Goal: Task Accomplishment & Management: Complete application form

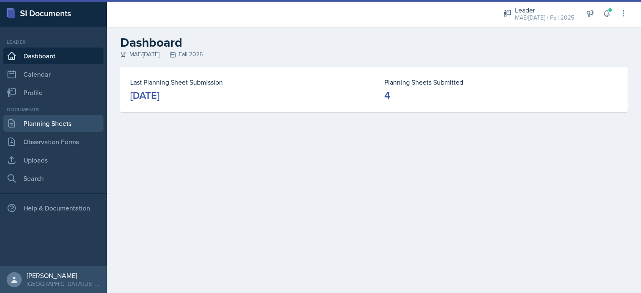
click at [77, 123] on link "Planning Sheets" at bounding box center [53, 123] width 100 height 17
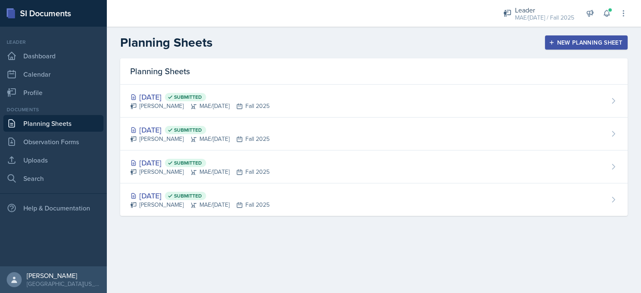
click at [591, 42] on div "New Planning Sheet" at bounding box center [587, 42] width 72 height 7
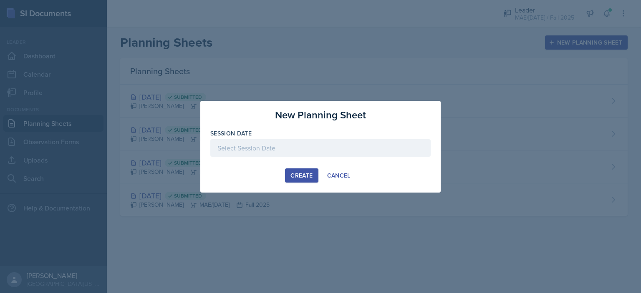
click at [312, 145] on div at bounding box center [320, 148] width 220 height 18
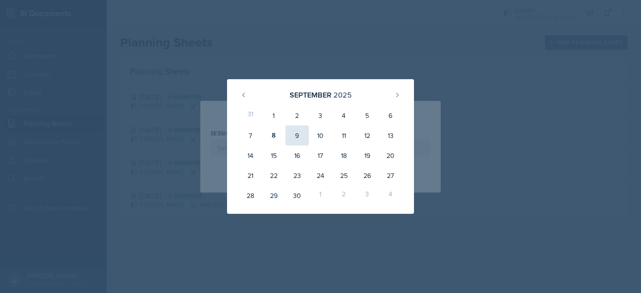
click at [299, 135] on div "9" at bounding box center [297, 136] width 23 height 20
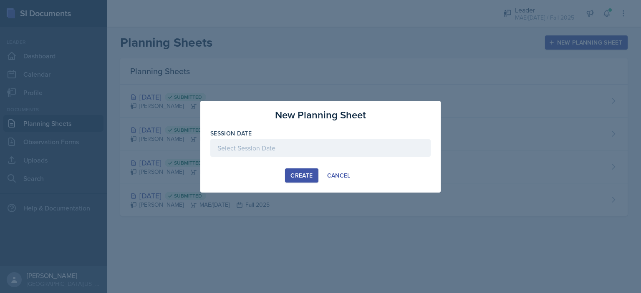
type input "[DATE]"
click at [291, 175] on div "Create" at bounding box center [302, 175] width 22 height 7
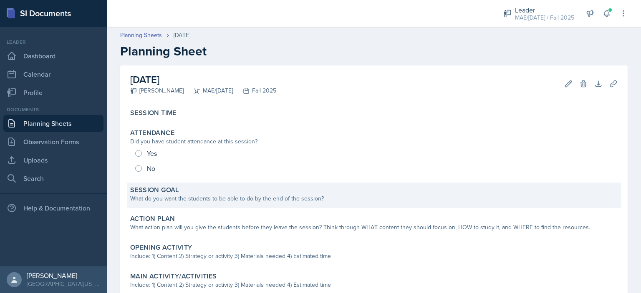
click at [237, 192] on div "Session Goal" at bounding box center [374, 190] width 488 height 8
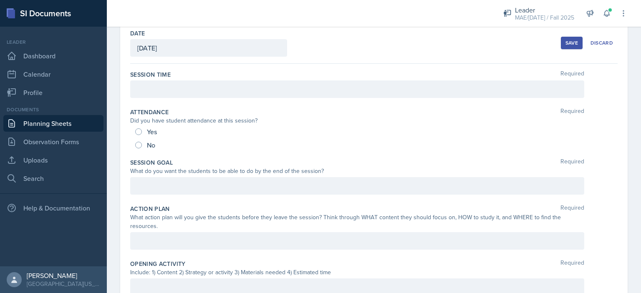
scroll to position [42, 0]
click at [203, 182] on div at bounding box center [357, 188] width 454 height 18
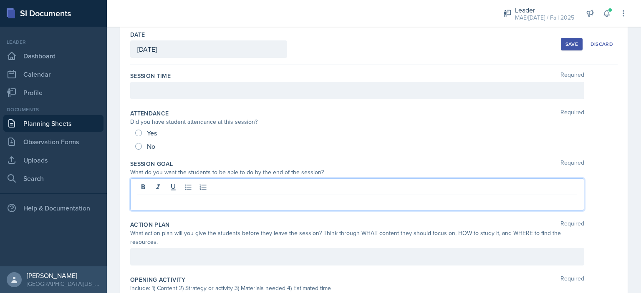
scroll to position [56, 0]
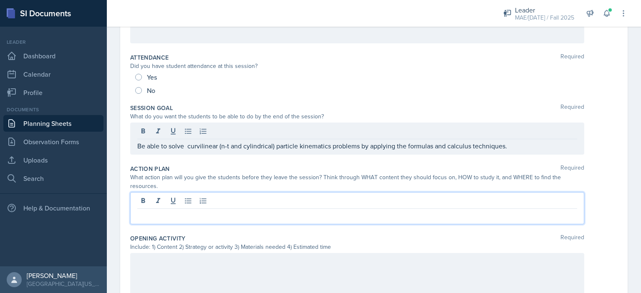
click at [212, 211] on p at bounding box center [357, 216] width 440 height 10
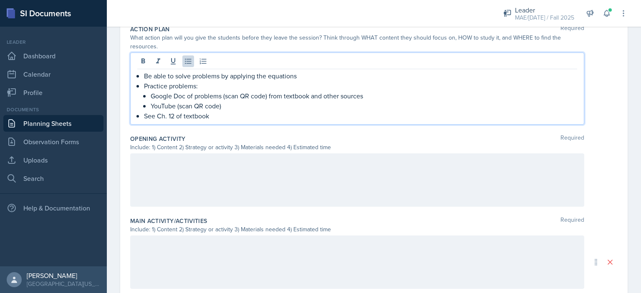
click at [233, 172] on div at bounding box center [357, 180] width 454 height 53
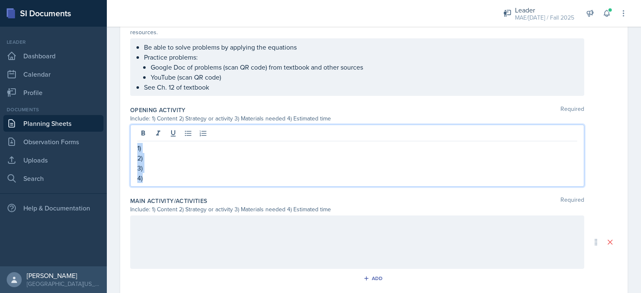
drag, startPoint x: 141, startPoint y: 163, endPoint x: 131, endPoint y: 148, distance: 18.1
click at [131, 148] on div "1) 2) 3) 4)" at bounding box center [357, 156] width 454 height 62
copy div "1) 2) 3) 4)"
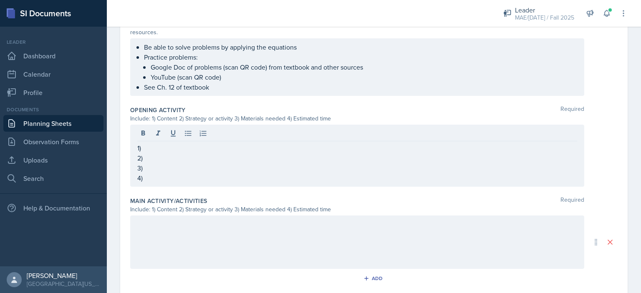
click at [155, 230] on div at bounding box center [357, 242] width 454 height 53
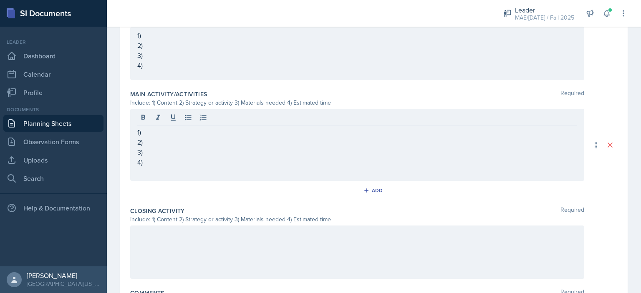
click at [151, 243] on div at bounding box center [357, 252] width 454 height 53
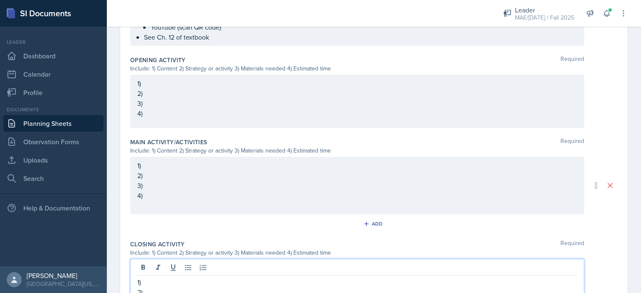
scroll to position [287, 0]
click at [161, 83] on p "1)" at bounding box center [357, 84] width 440 height 10
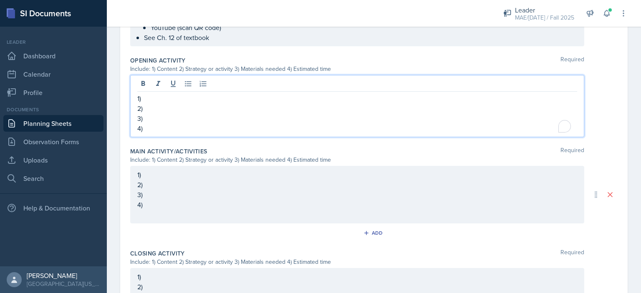
scroll to position [301, 0]
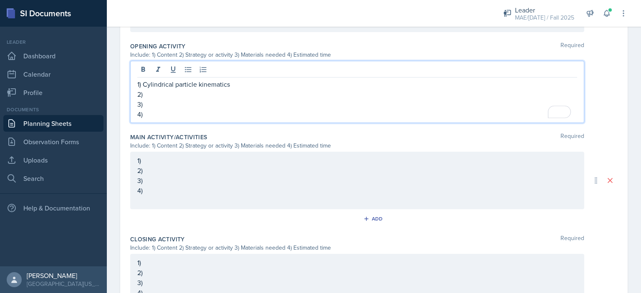
click at [162, 92] on p "2)" at bounding box center [357, 94] width 440 height 10
click at [162, 173] on div "1) 2) 3) 4)" at bounding box center [357, 181] width 440 height 50
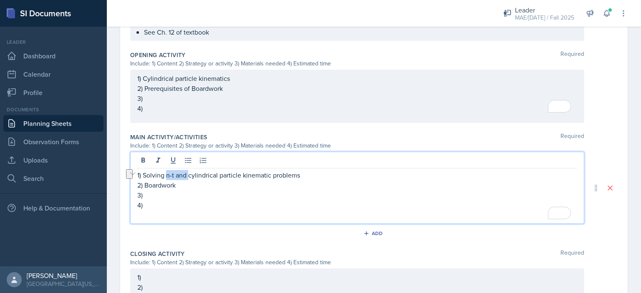
drag, startPoint x: 189, startPoint y: 175, endPoint x: 165, endPoint y: 175, distance: 23.8
click at [165, 175] on p "1) Solving n-t and cylindrical particle kinematic problems" at bounding box center [357, 175] width 440 height 10
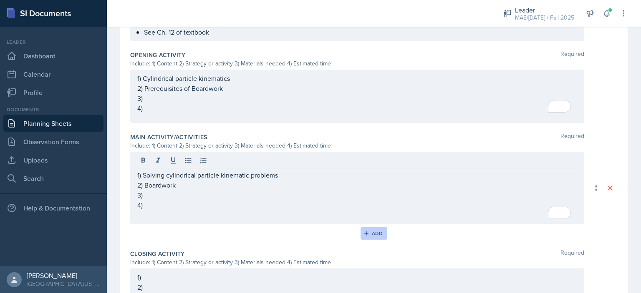
click at [361, 231] on button "Add" at bounding box center [374, 234] width 27 height 13
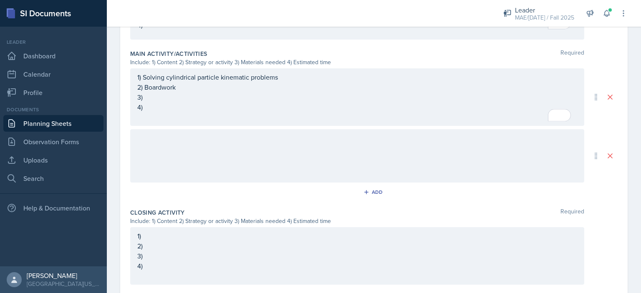
click at [229, 146] on div at bounding box center [357, 155] width 454 height 53
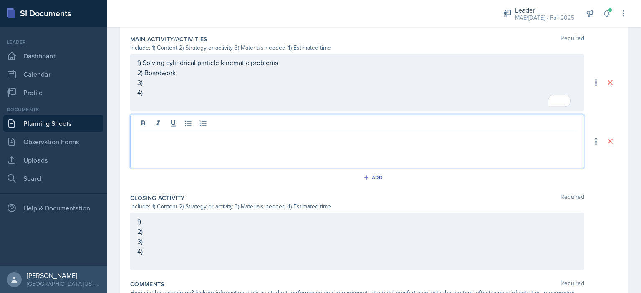
paste div
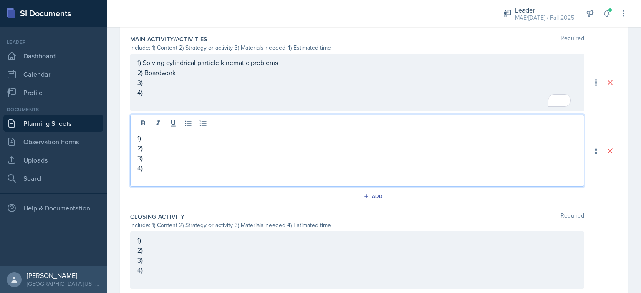
click at [184, 145] on p "2)" at bounding box center [357, 148] width 440 height 10
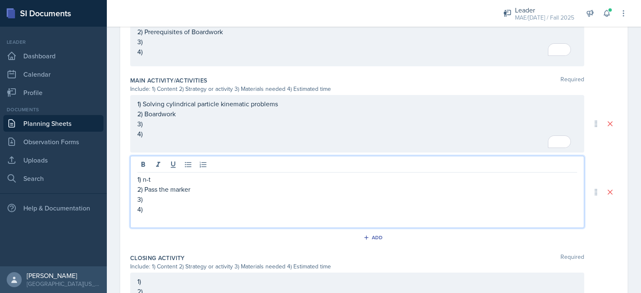
scroll to position [349, 0]
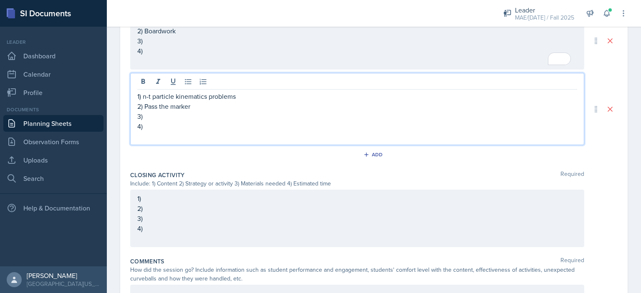
click at [192, 208] on div "1) 2) 3) 4)" at bounding box center [357, 219] width 440 height 50
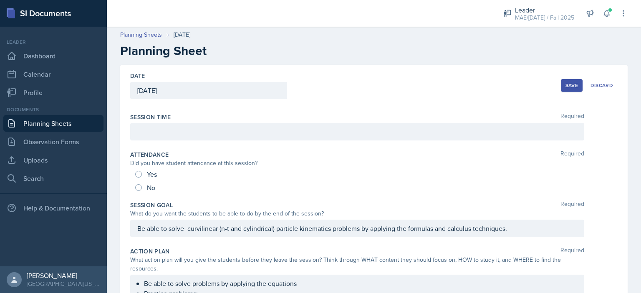
scroll to position [0, 0]
click at [566, 83] on div "Save" at bounding box center [572, 86] width 13 height 7
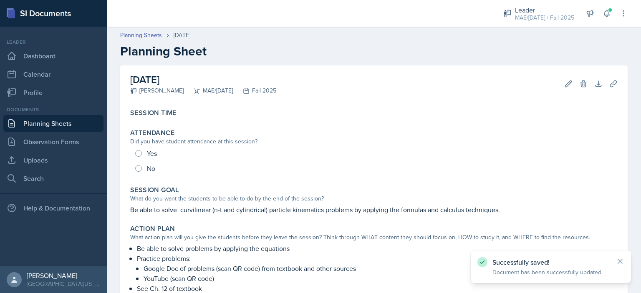
click at [77, 123] on link "Planning Sheets" at bounding box center [53, 123] width 100 height 17
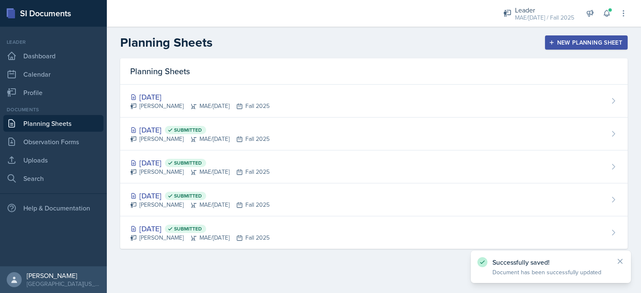
click at [554, 46] on button "New Planning Sheet" at bounding box center [586, 42] width 83 height 14
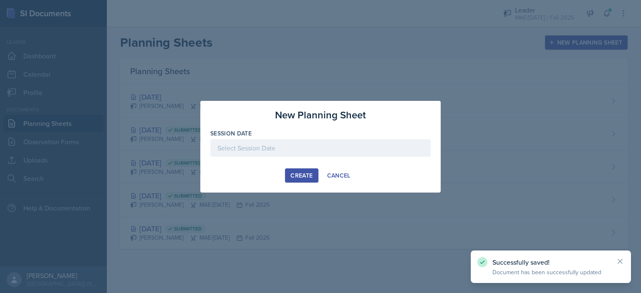
click at [324, 143] on div at bounding box center [320, 148] width 220 height 18
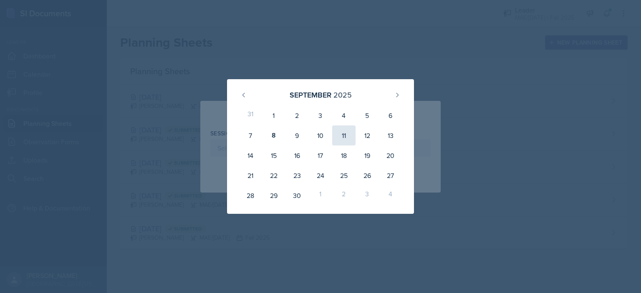
click at [340, 139] on div "11" at bounding box center [343, 136] width 23 height 20
type input "[DATE]"
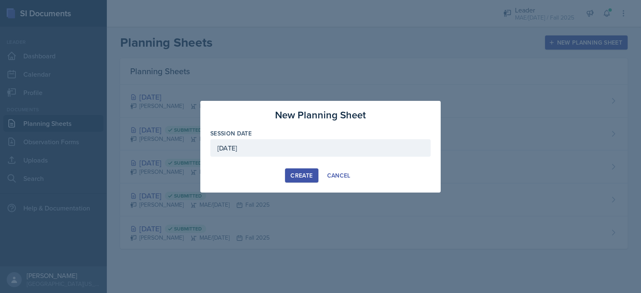
click at [305, 172] on div "Create" at bounding box center [302, 175] width 22 height 7
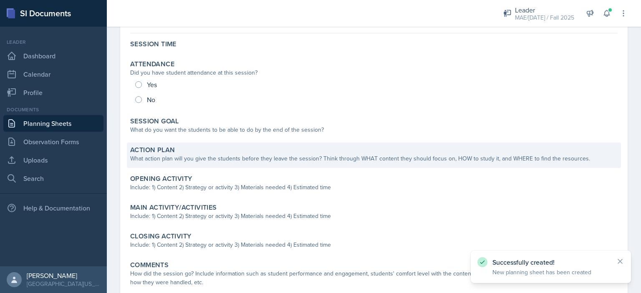
scroll to position [83, 0]
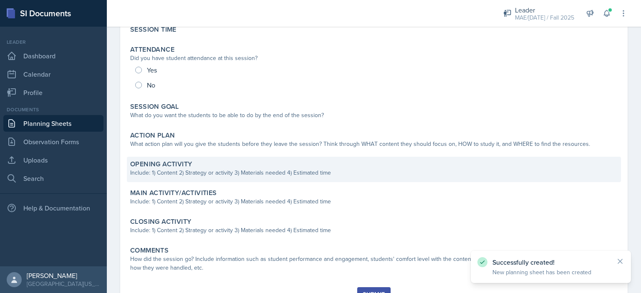
click at [215, 178] on div "Opening Activity Include: 1) Content 2) Strategy or activity 3) Materials neede…" at bounding box center [374, 169] width 494 height 25
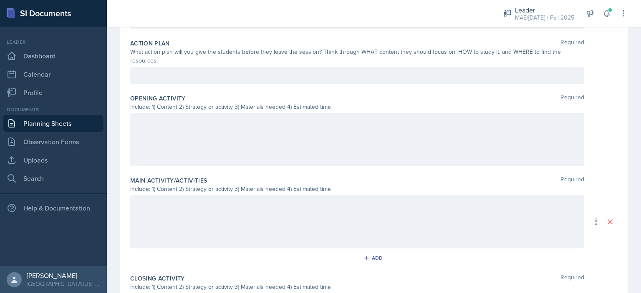
click at [188, 130] on div at bounding box center [357, 139] width 454 height 53
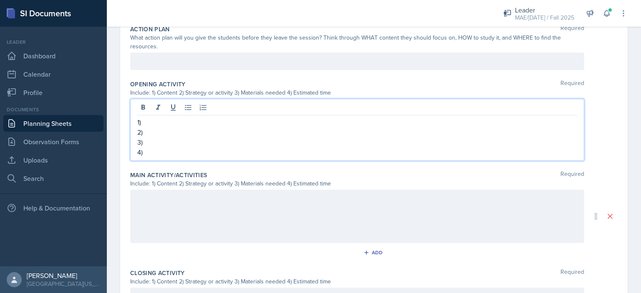
click at [188, 130] on p "2)" at bounding box center [357, 132] width 440 height 10
click at [162, 206] on div at bounding box center [357, 216] width 454 height 53
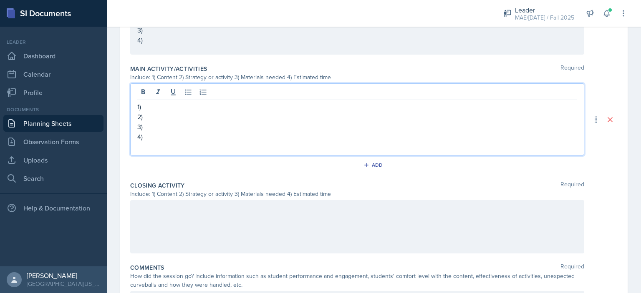
click at [157, 215] on div at bounding box center [357, 226] width 454 height 53
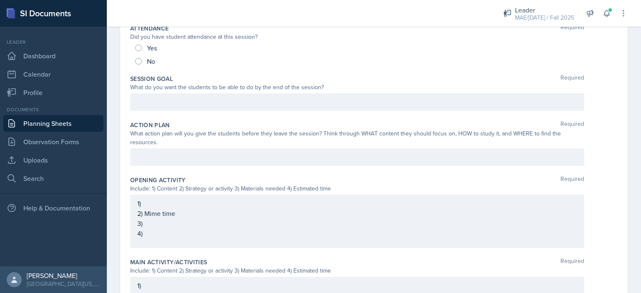
scroll to position [142, 0]
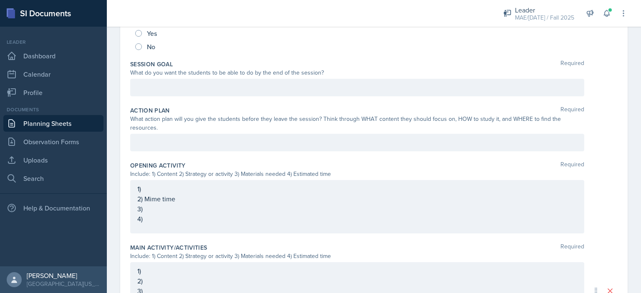
click at [174, 148] on p at bounding box center [357, 143] width 440 height 10
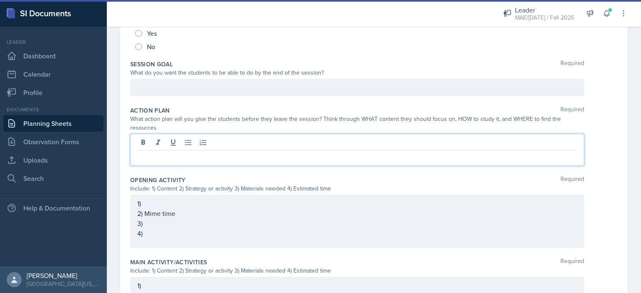
paste div
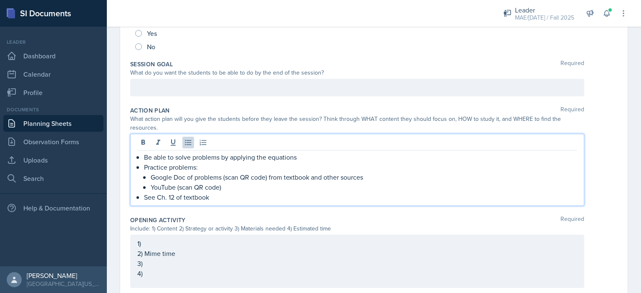
click at [175, 198] on p "See Ch. 12 of textbook" at bounding box center [360, 197] width 433 height 10
click at [215, 219] on div "Opening Activity Required" at bounding box center [374, 220] width 488 height 8
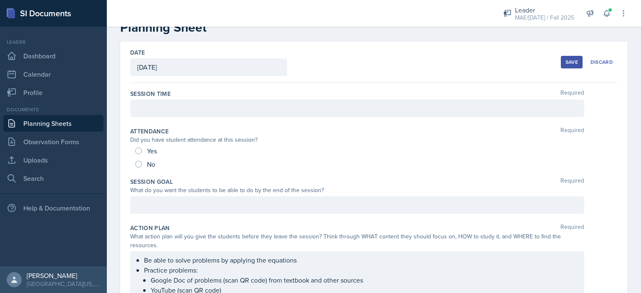
scroll to position [22, 0]
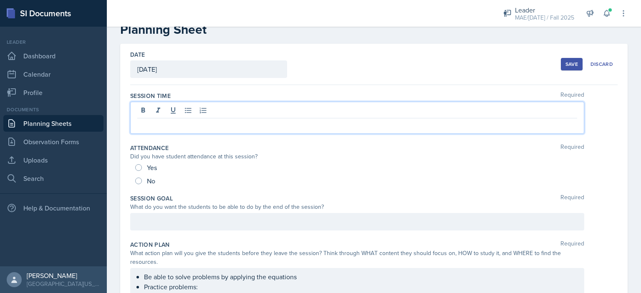
click at [435, 120] on p at bounding box center [357, 125] width 440 height 10
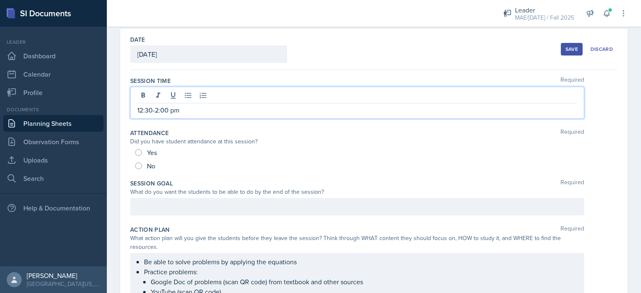
click at [561, 52] on button "Save" at bounding box center [572, 49] width 22 height 13
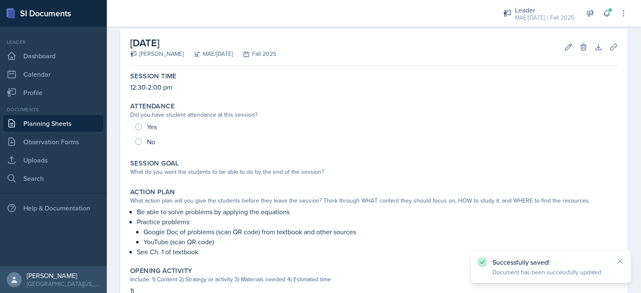
click at [42, 118] on link "Planning Sheets" at bounding box center [53, 123] width 100 height 17
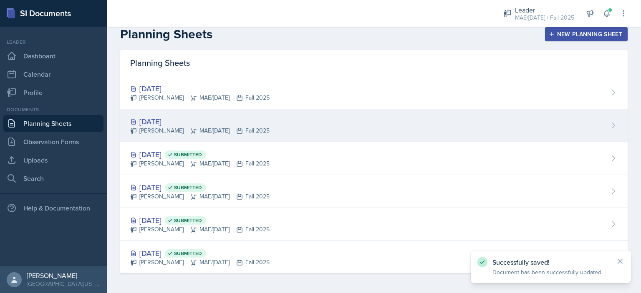
click at [156, 121] on div "[DATE]" at bounding box center [199, 121] width 139 height 11
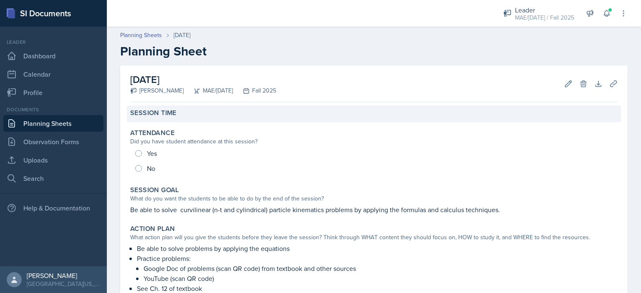
click at [199, 115] on div "Session Time" at bounding box center [374, 113] width 488 height 8
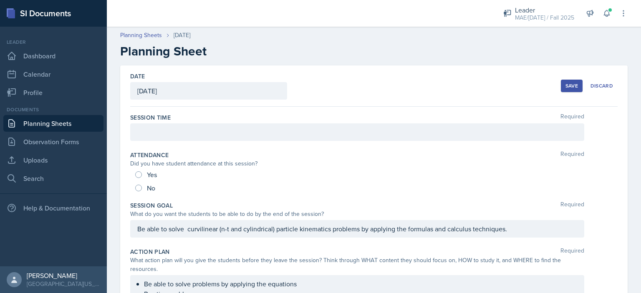
click at [195, 134] on div at bounding box center [357, 133] width 454 height 18
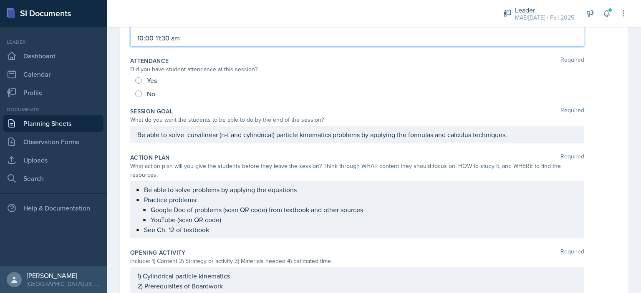
scroll to position [125, 0]
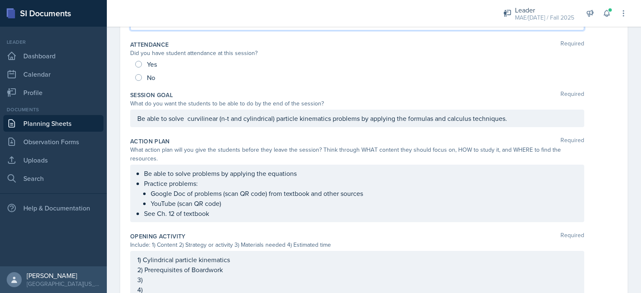
click at [186, 120] on div "Be able to solve curvilinear (n-t and cylindrical) particle kinematics problems…" at bounding box center [357, 119] width 454 height 18
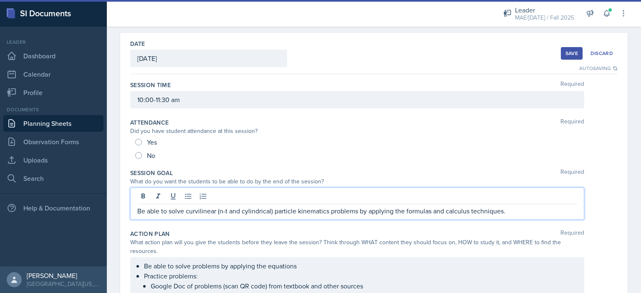
scroll to position [27, 0]
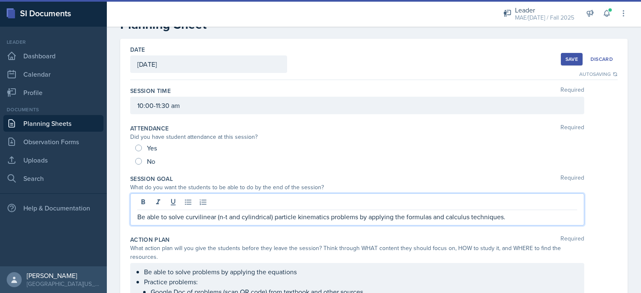
click at [561, 59] on button "Save" at bounding box center [572, 59] width 22 height 13
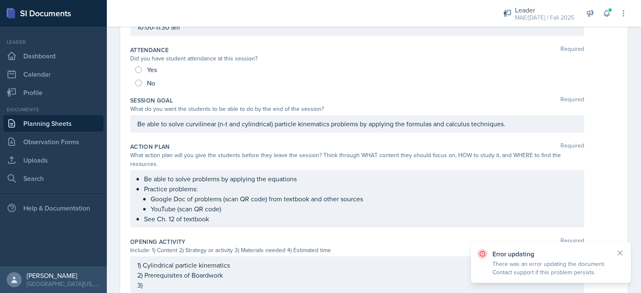
scroll to position [110, 0]
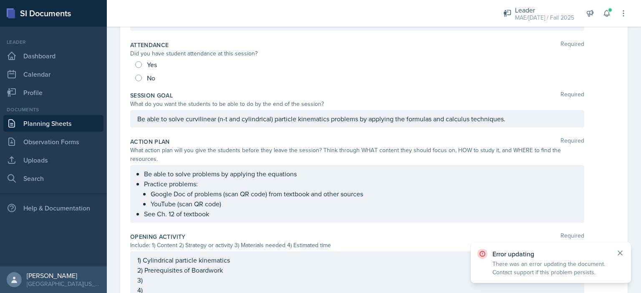
click at [620, 250] on icon at bounding box center [620, 253] width 8 height 8
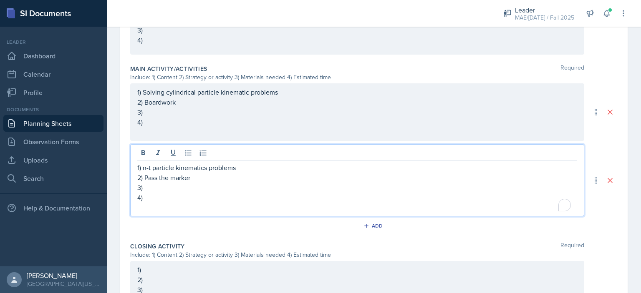
scroll to position [375, 0]
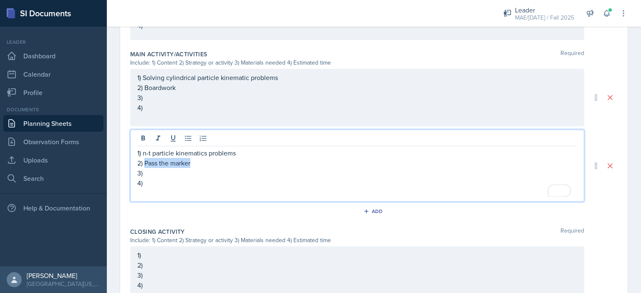
drag, startPoint x: 200, startPoint y: 165, endPoint x: 145, endPoint y: 164, distance: 54.3
click at [145, 164] on p "2) Pass the marker" at bounding box center [357, 163] width 440 height 10
click at [175, 261] on div "1) 2) 3) 4)" at bounding box center [357, 276] width 454 height 58
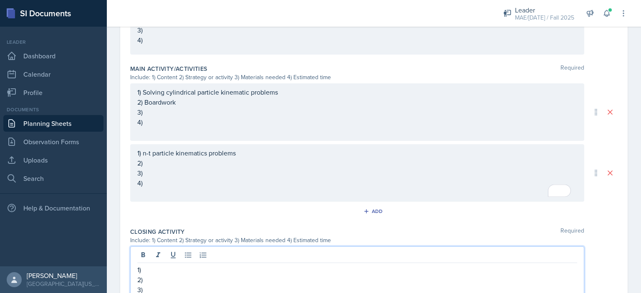
click at [174, 279] on p "2)" at bounding box center [357, 280] width 440 height 10
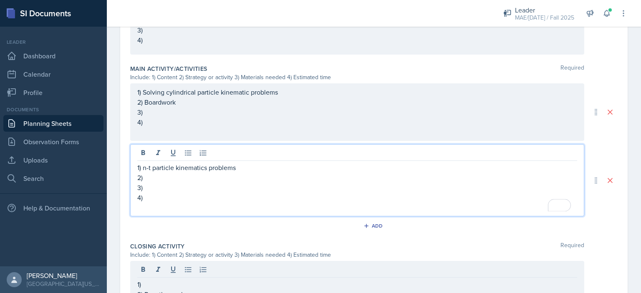
click at [159, 173] on p "2)" at bounding box center [357, 178] width 440 height 10
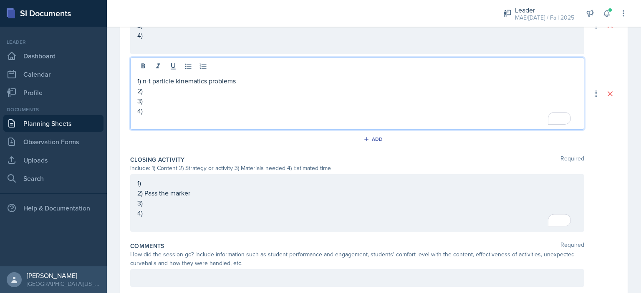
scroll to position [459, 0]
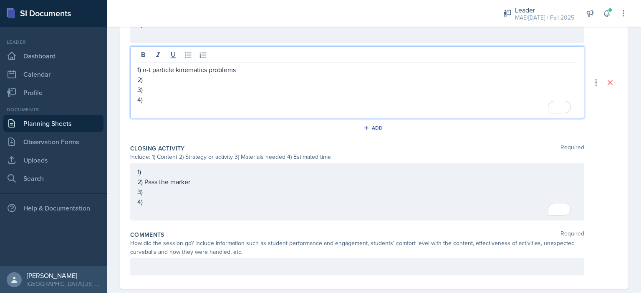
click at [167, 168] on div "1) 2) Pass the marker 3) 4)" at bounding box center [357, 192] width 454 height 58
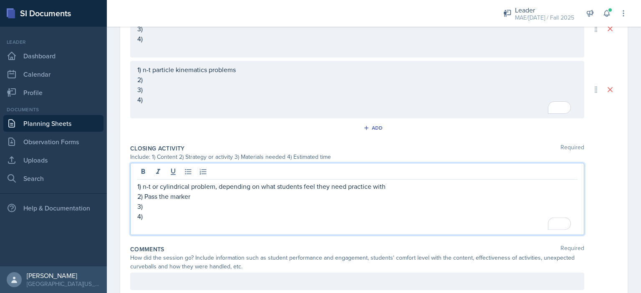
click at [207, 207] on p "3)" at bounding box center [357, 207] width 440 height 10
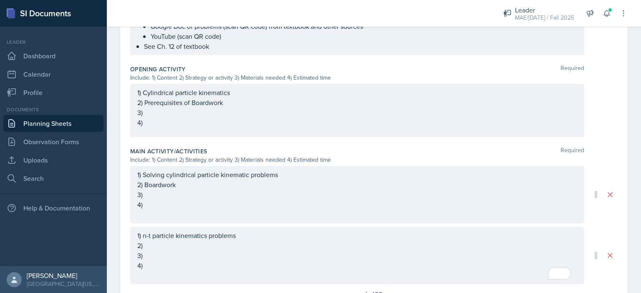
scroll to position [277, 0]
click at [170, 125] on div "1) Cylindrical particle kinematics 2) Prerequisites of Boardwork 3) 4)" at bounding box center [357, 109] width 440 height 40
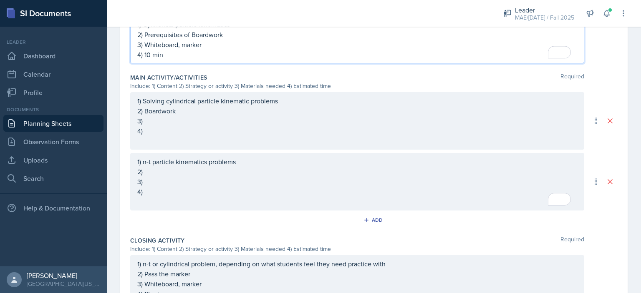
click at [168, 123] on p "3)" at bounding box center [357, 121] width 440 height 10
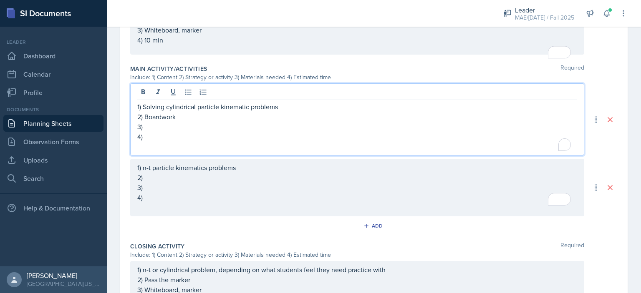
scroll to position [367, 0]
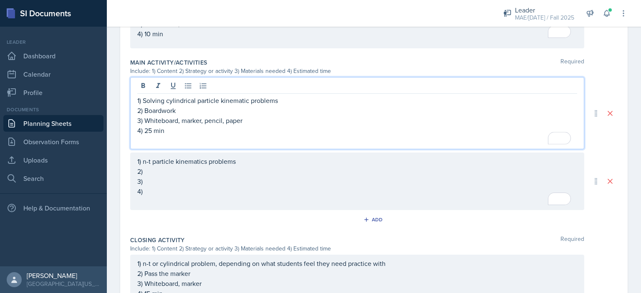
click at [164, 173] on div "1) n-t particle kinematics problems 2) 3) 4)" at bounding box center [357, 182] width 440 height 50
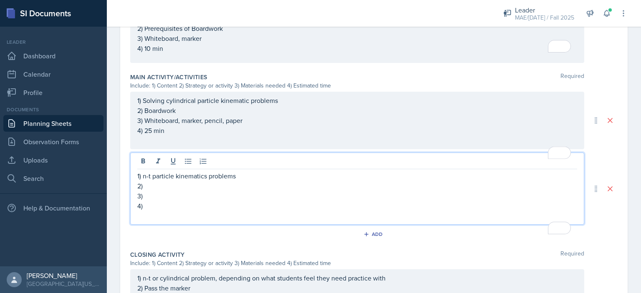
scroll to position [394, 0]
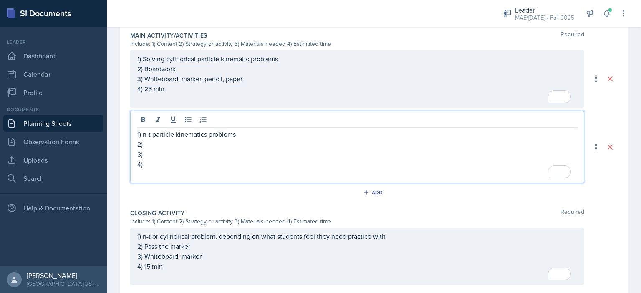
click at [167, 167] on p "4)" at bounding box center [357, 164] width 440 height 10
click at [170, 143] on p "2)" at bounding box center [357, 144] width 440 height 10
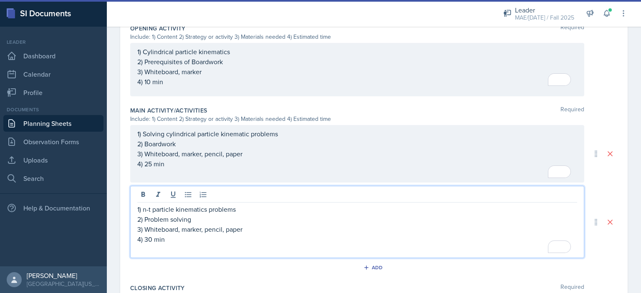
scroll to position [311, 0]
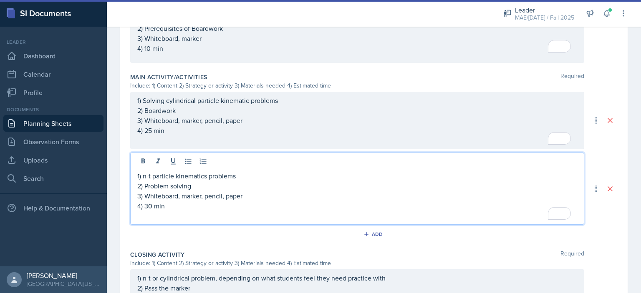
click at [149, 130] on p "4) 25 min" at bounding box center [357, 131] width 440 height 10
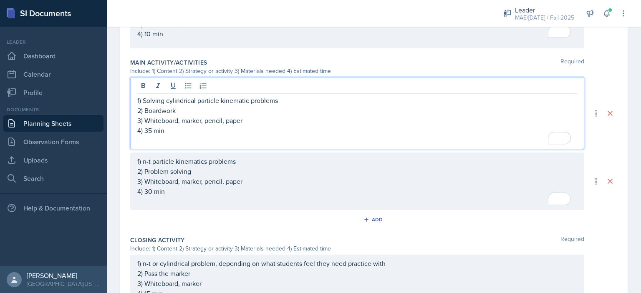
click at [150, 191] on div "1) n-t particle kinematics problems 2) Problem solving 3) Whiteboard, marker, p…" at bounding box center [357, 182] width 440 height 50
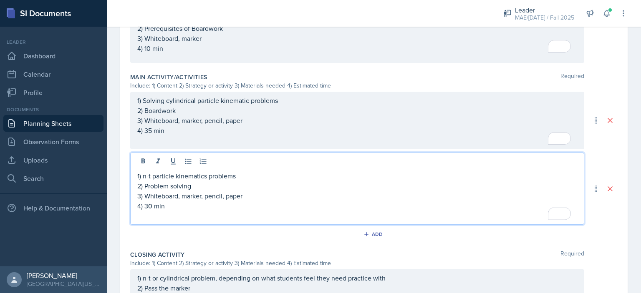
click at [255, 202] on p "4) 30 min" at bounding box center [357, 206] width 440 height 10
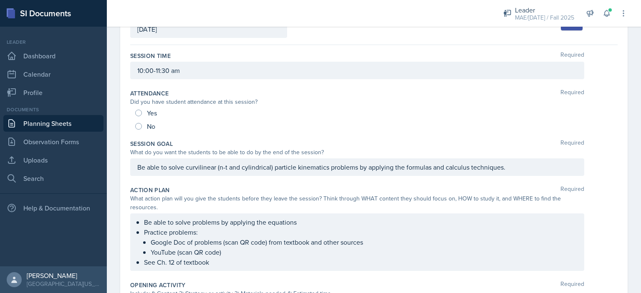
scroll to position [55, 0]
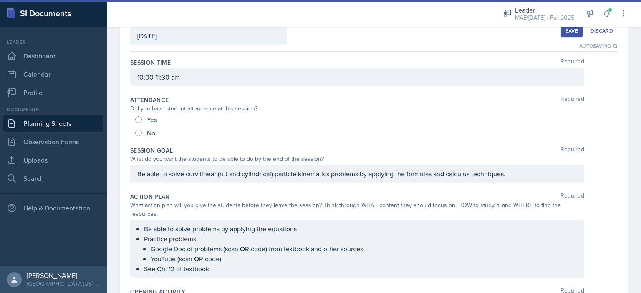
click at [566, 32] on div "Save" at bounding box center [572, 31] width 13 height 7
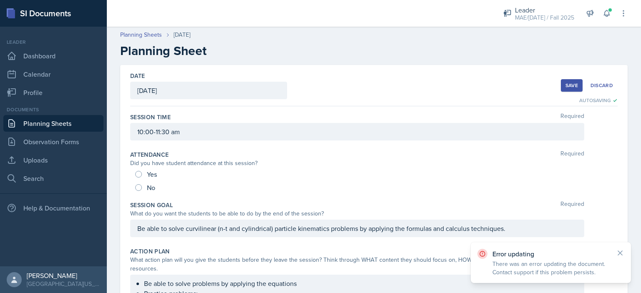
scroll to position [0, 0]
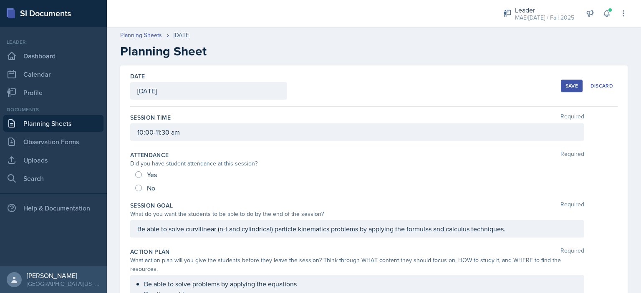
click at [561, 84] on button "Save" at bounding box center [572, 86] width 22 height 13
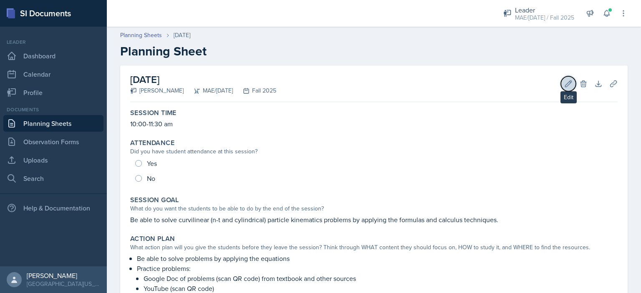
click at [564, 81] on icon at bounding box center [568, 84] width 8 height 8
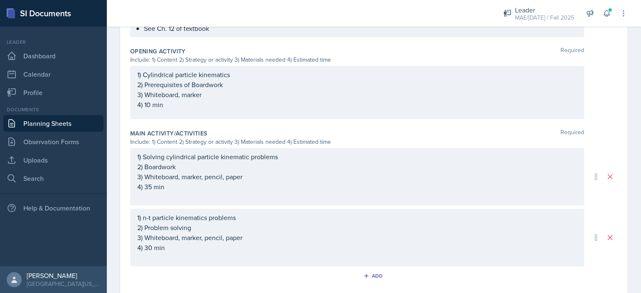
scroll to position [334, 0]
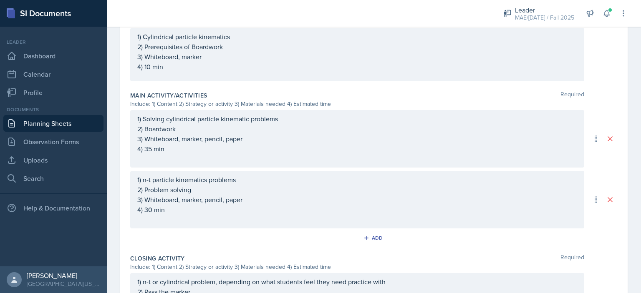
click at [152, 152] on p "4) 35 min" at bounding box center [357, 149] width 440 height 10
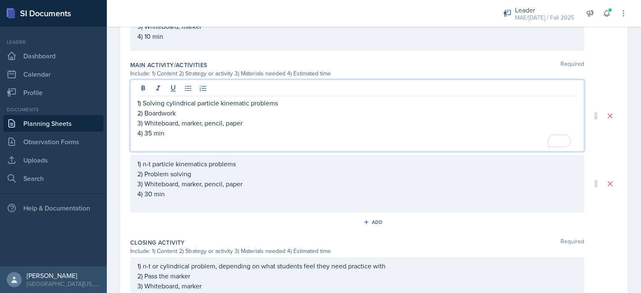
scroll to position [347, 0]
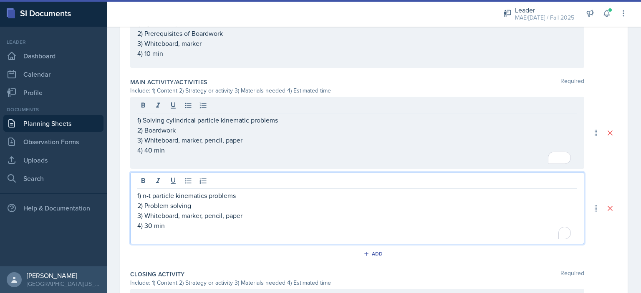
click at [153, 213] on div "1) n-t particle kinematics problems 2) Problem solving 3) Whiteboard, marker, p…" at bounding box center [357, 216] width 440 height 50
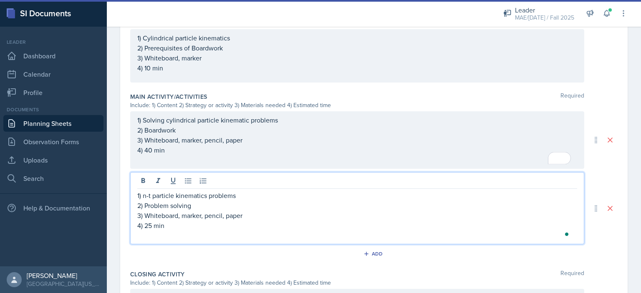
click at [240, 228] on p "4) 25 min" at bounding box center [357, 226] width 440 height 10
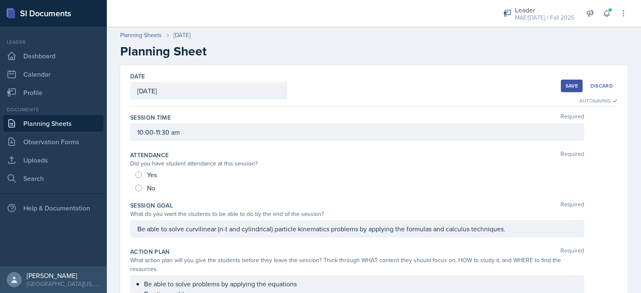
scroll to position [0, 0]
click at [570, 91] on button "Save" at bounding box center [572, 86] width 22 height 13
